Goal: Download file/media

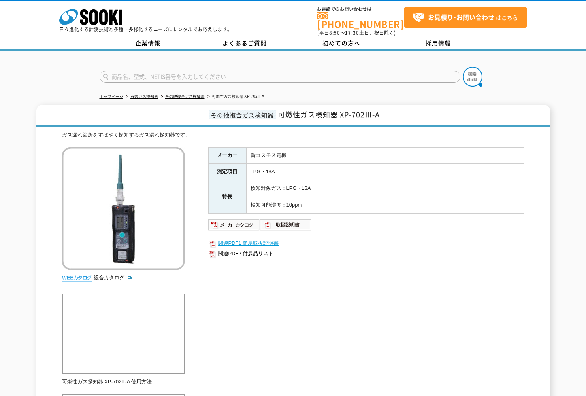
click at [270, 238] on link "関連PDF1 簡易取扱説明書" at bounding box center [366, 243] width 316 height 10
click at [285, 220] on img at bounding box center [286, 224] width 52 height 13
click at [245, 219] on img at bounding box center [234, 224] width 52 height 13
drag, startPoint x: 0, startPoint y: 0, endPoint x: 292, endPoint y: 224, distance: 367.5
click at [292, 224] on img at bounding box center [286, 224] width 52 height 13
